Goal: Browse casually: Explore the website without a specific task or goal

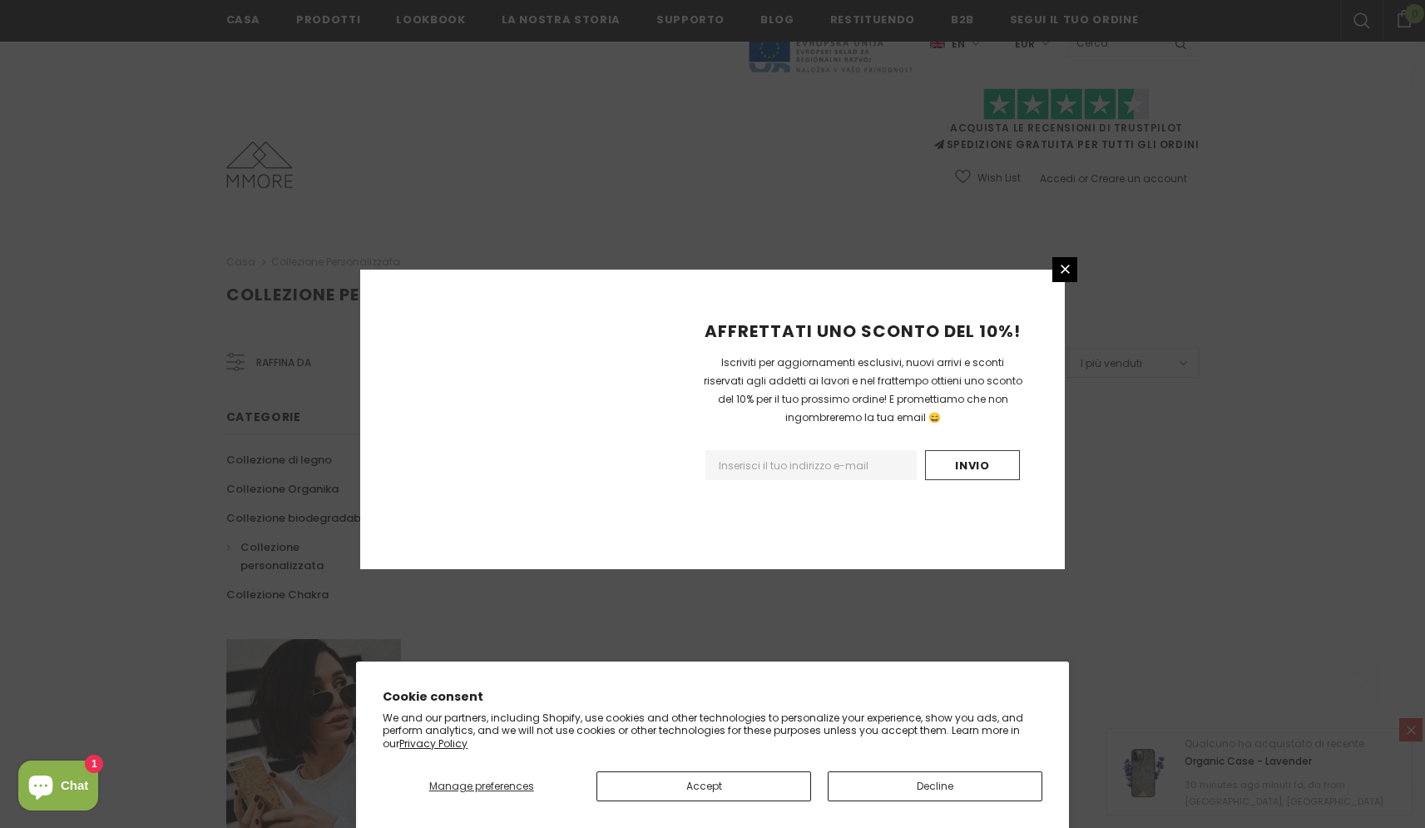
scroll to position [878, 0]
